Goal: Check status

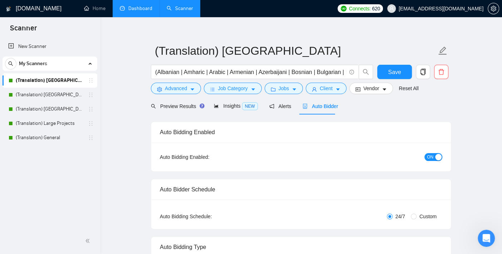
click at [132, 8] on link "Dashboard" at bounding box center [136, 8] width 33 height 6
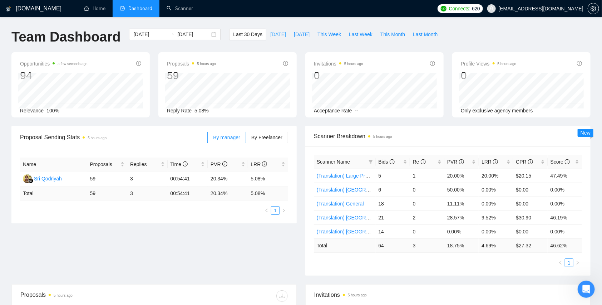
click at [270, 31] on span "[DATE]" at bounding box center [278, 34] width 16 height 8
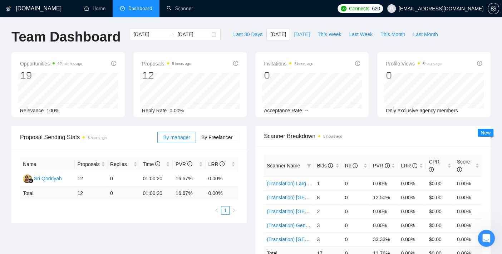
click at [300, 33] on span "[DATE]" at bounding box center [302, 34] width 16 height 8
type input "[DATE]"
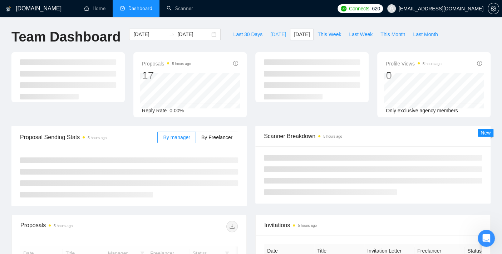
click at [270, 34] on span "[DATE]" at bounding box center [278, 34] width 16 height 8
type input "[DATE]"
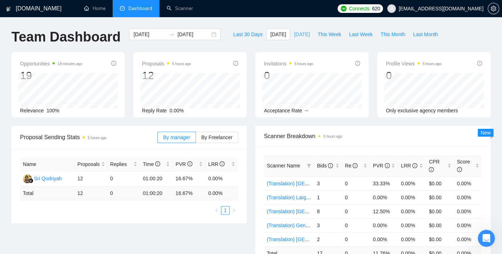
click at [300, 34] on span "[DATE]" at bounding box center [302, 34] width 16 height 8
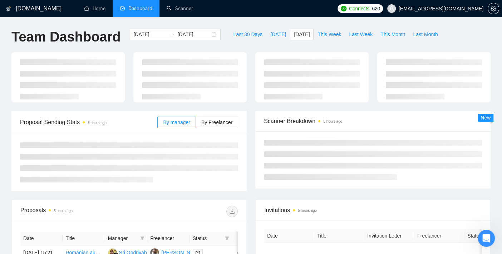
type input "[DATE]"
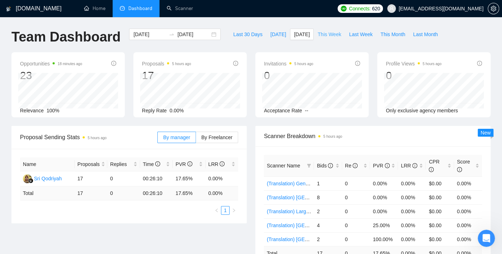
click at [324, 29] on button "This Week" at bounding box center [328, 34] width 31 height 11
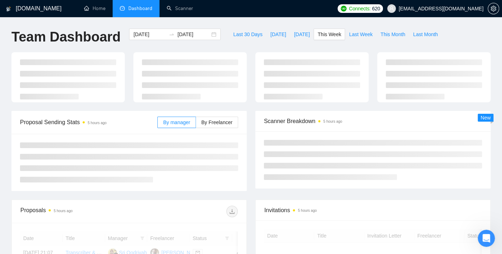
type input "[DATE]"
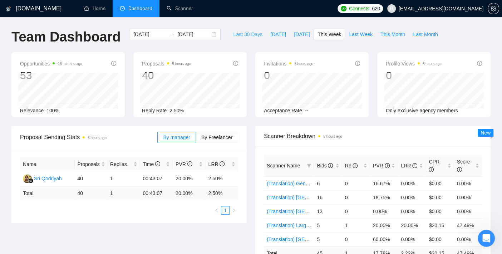
click at [244, 32] on span "Last 30 Days" at bounding box center [247, 34] width 29 height 8
type input "[DATE]"
